Goal: Check status: Check status

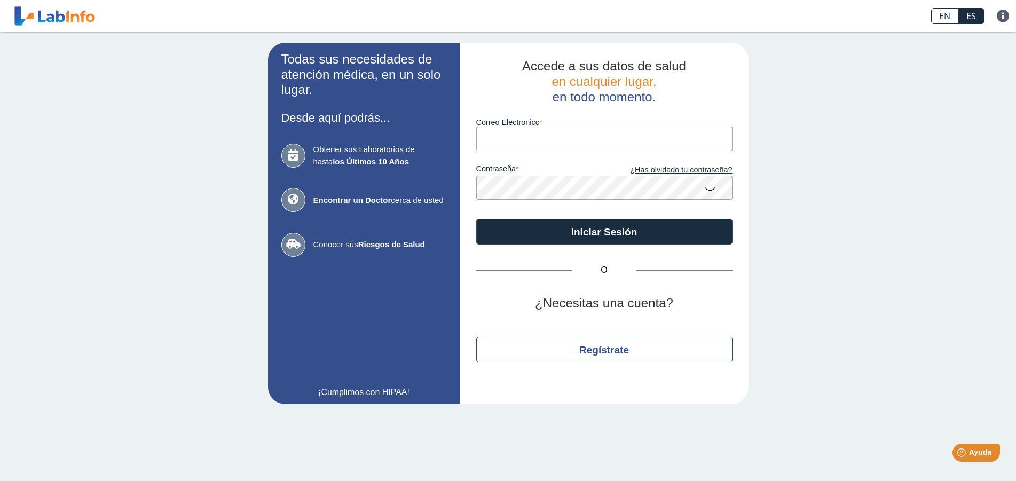
click at [517, 138] on input "Correo Electronico" at bounding box center [604, 138] width 256 height 24
type input "[EMAIL_ADDRESS][DOMAIN_NAME]"
click at [708, 188] on icon at bounding box center [709, 188] width 13 height 21
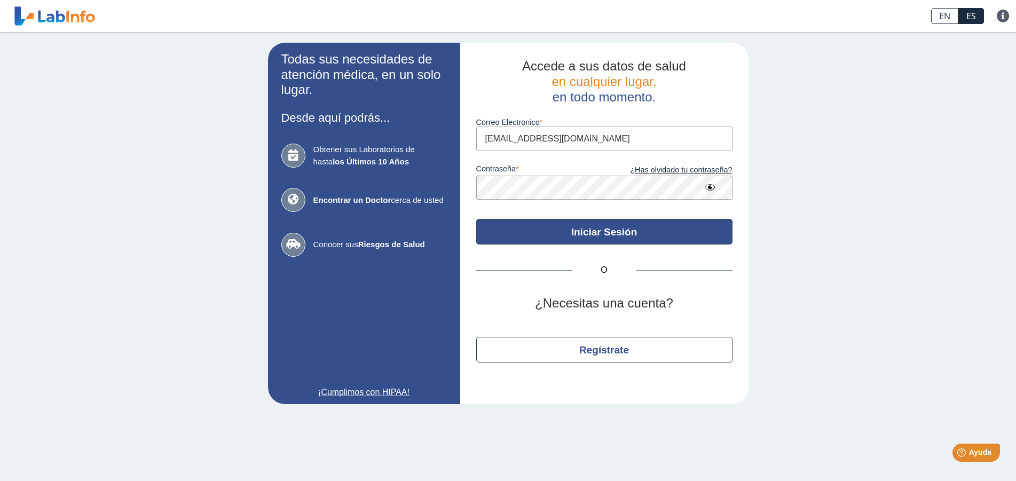
click at [629, 224] on button "Iniciar Sesión" at bounding box center [604, 232] width 256 height 26
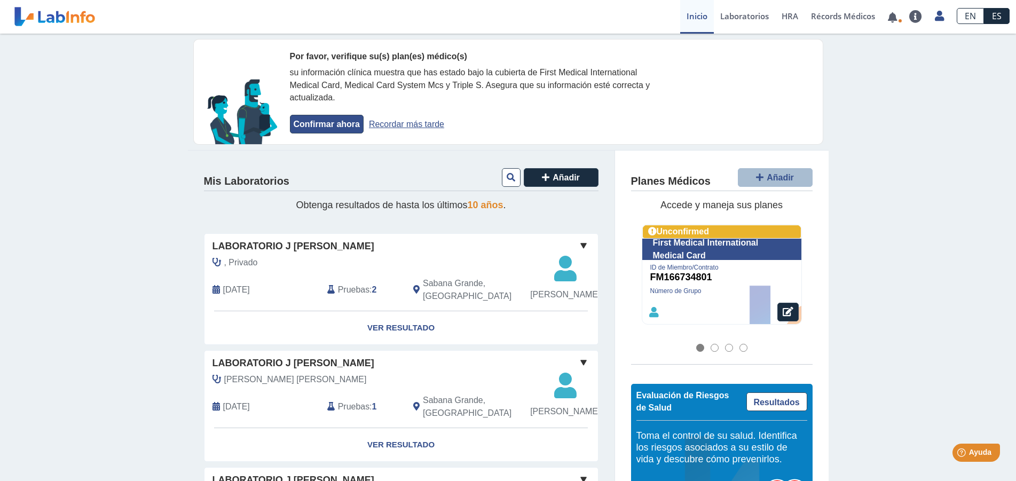
click at [333, 121] on button "Confirmar ahora" at bounding box center [327, 124] width 74 height 19
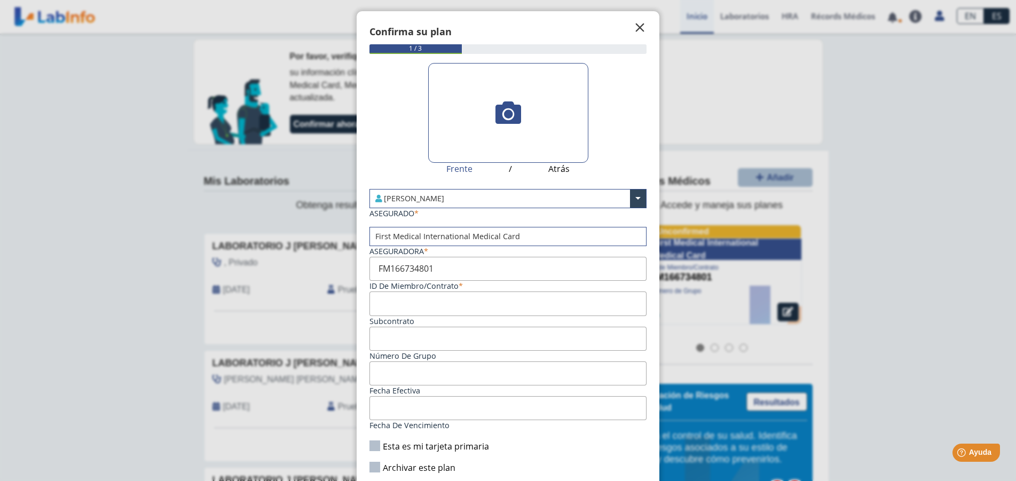
click at [634, 28] on span "" at bounding box center [640, 27] width 13 height 13
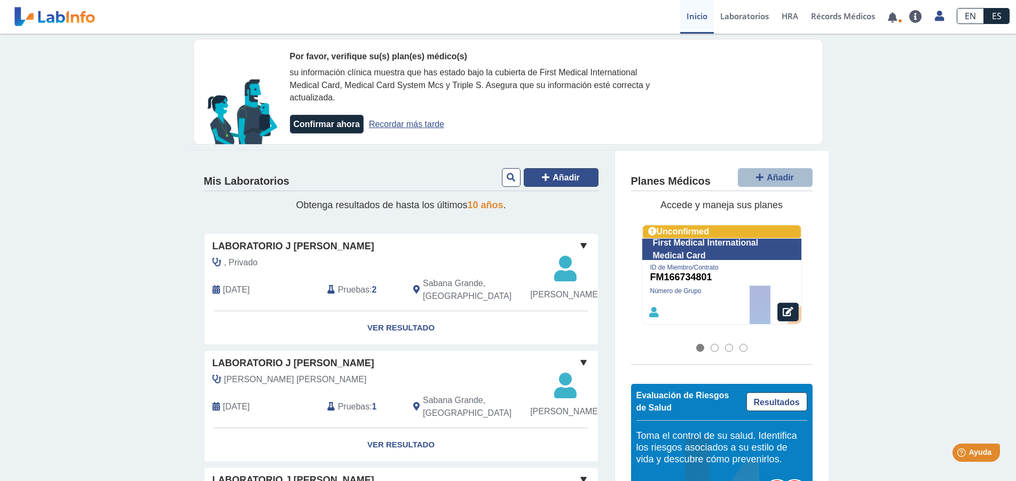
click at [542, 177] on icon at bounding box center [545, 177] width 7 height 9
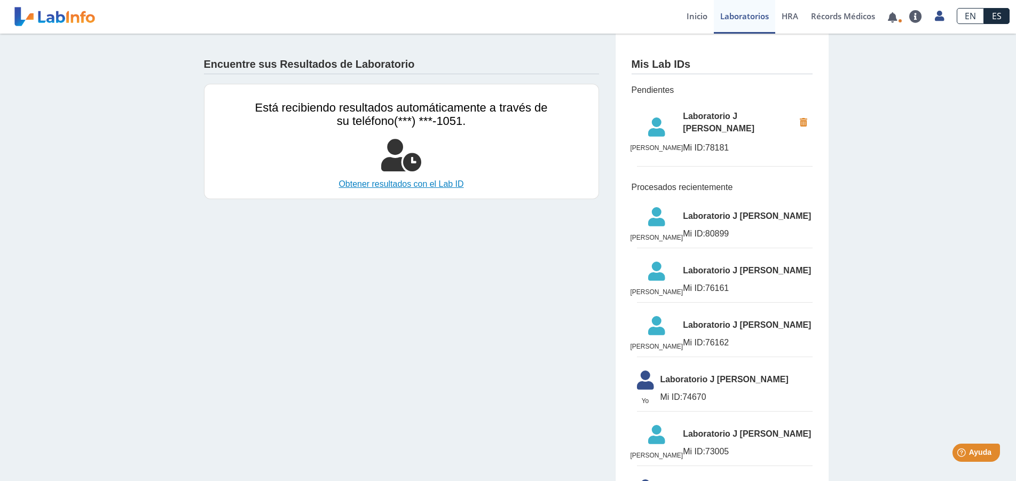
click at [421, 185] on link "Obtener resultados con el Lab ID" at bounding box center [401, 184] width 292 height 13
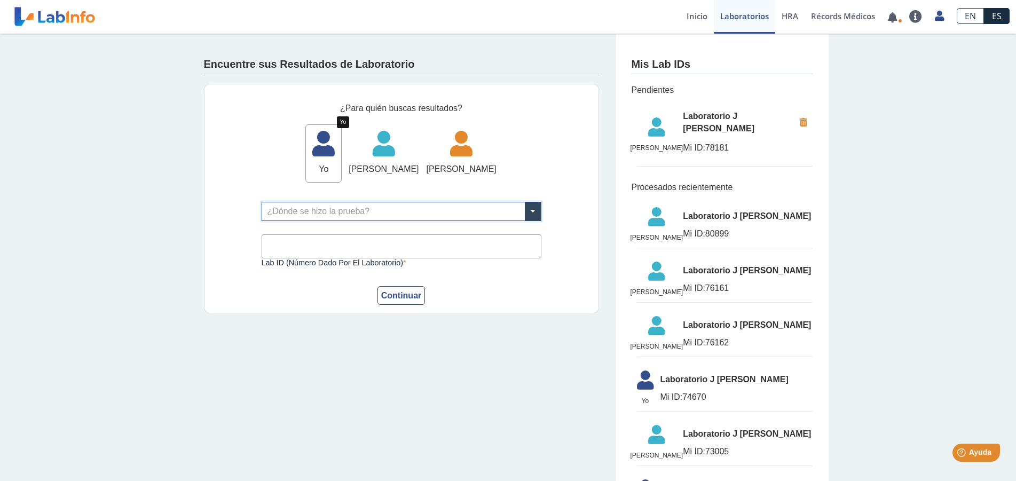
click at [335, 155] on icon at bounding box center [323, 147] width 35 height 32
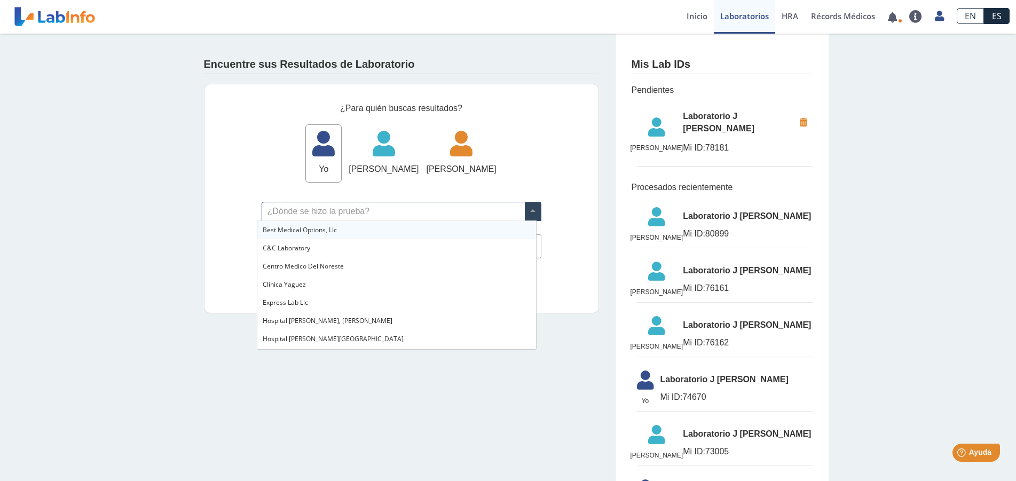
click at [525, 208] on span at bounding box center [533, 211] width 16 height 18
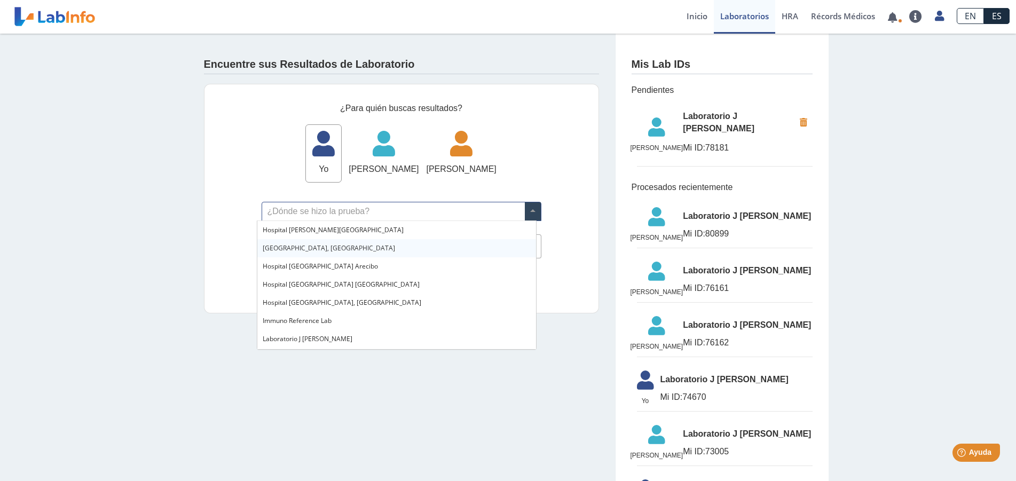
scroll to position [163, 0]
click at [334, 283] on span "Laboratorio J [PERSON_NAME]" at bounding box center [308, 284] width 90 height 9
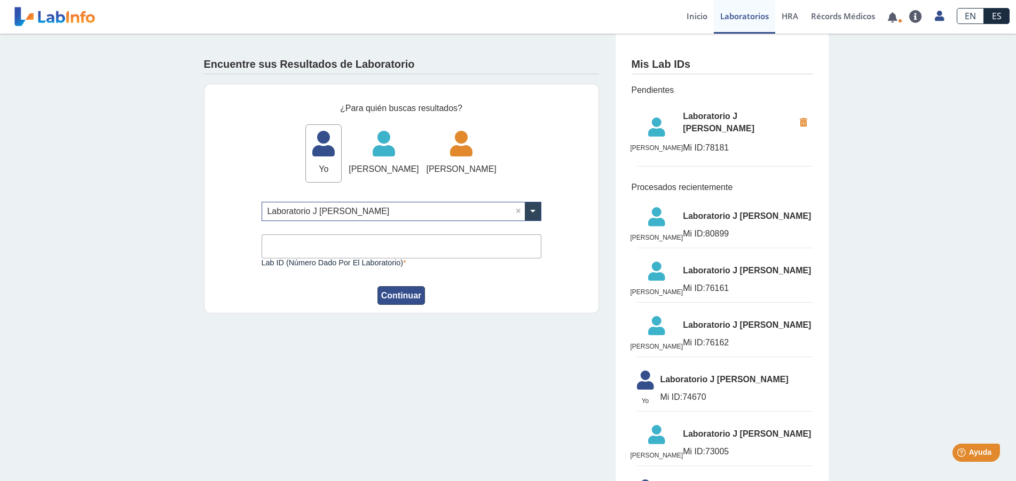
click at [390, 291] on button "Continuar" at bounding box center [401, 295] width 48 height 19
click at [379, 248] on input "Lab ID (número dado por el laboratorio)" at bounding box center [402, 246] width 280 height 24
click at [336, 244] on input "Lab ID (número dado por el laboratorio)" at bounding box center [402, 246] width 280 height 24
type input "6439"
click at [403, 295] on button "Continuar" at bounding box center [401, 295] width 48 height 19
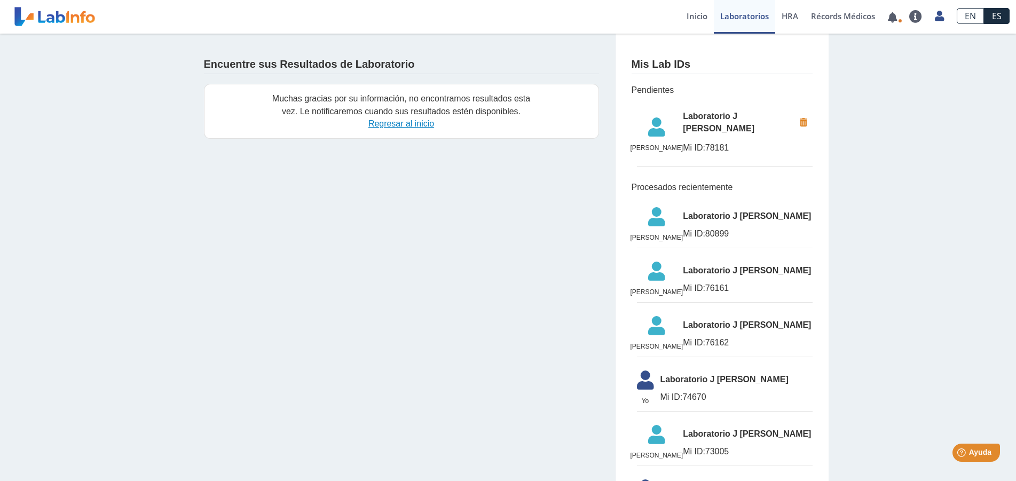
click at [394, 122] on link "Regresar al inicio" at bounding box center [401, 123] width 66 height 9
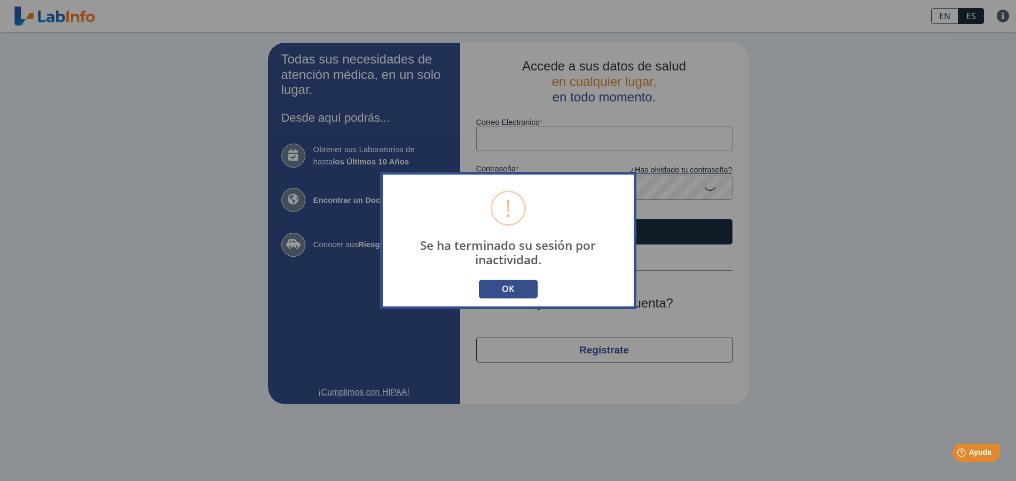
type input "[EMAIL_ADDRESS][DOMAIN_NAME]"
